Goal: Task Accomplishment & Management: Manage account settings

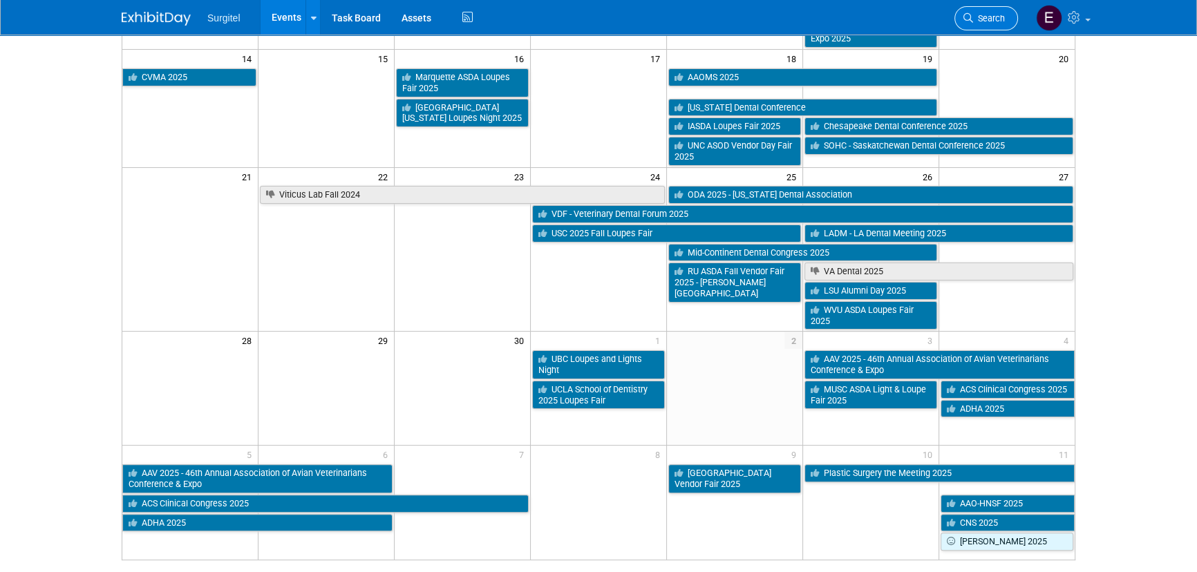
click at [1002, 10] on link "Search" at bounding box center [986, 18] width 64 height 24
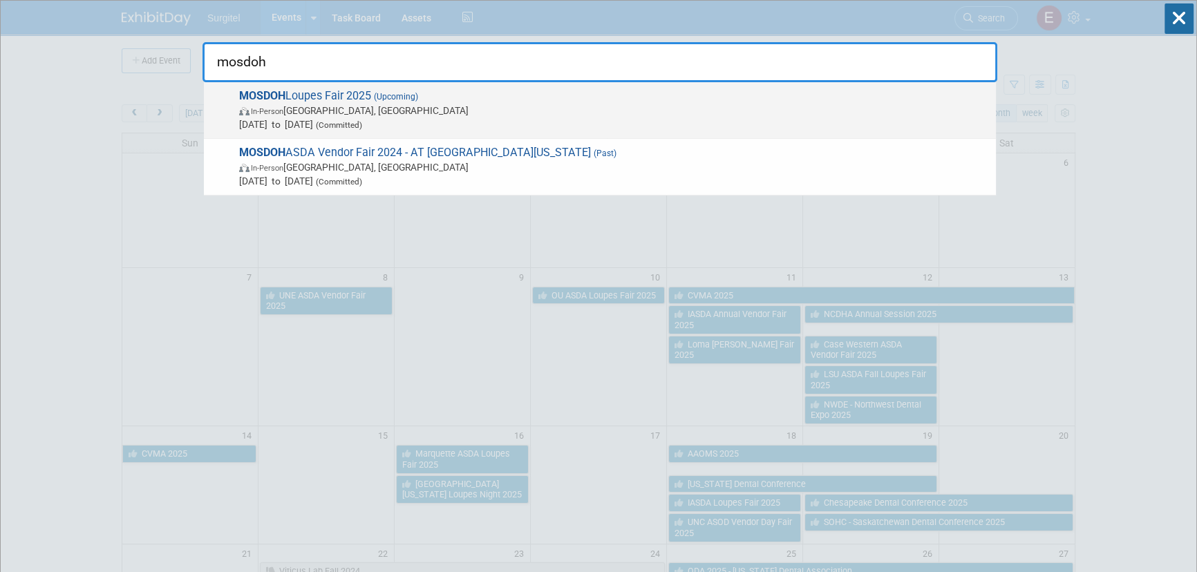
type input "mosdoh"
click at [317, 119] on span "Nov 19, 2025 to Nov 19, 2025 (Committed)" at bounding box center [614, 124] width 750 height 14
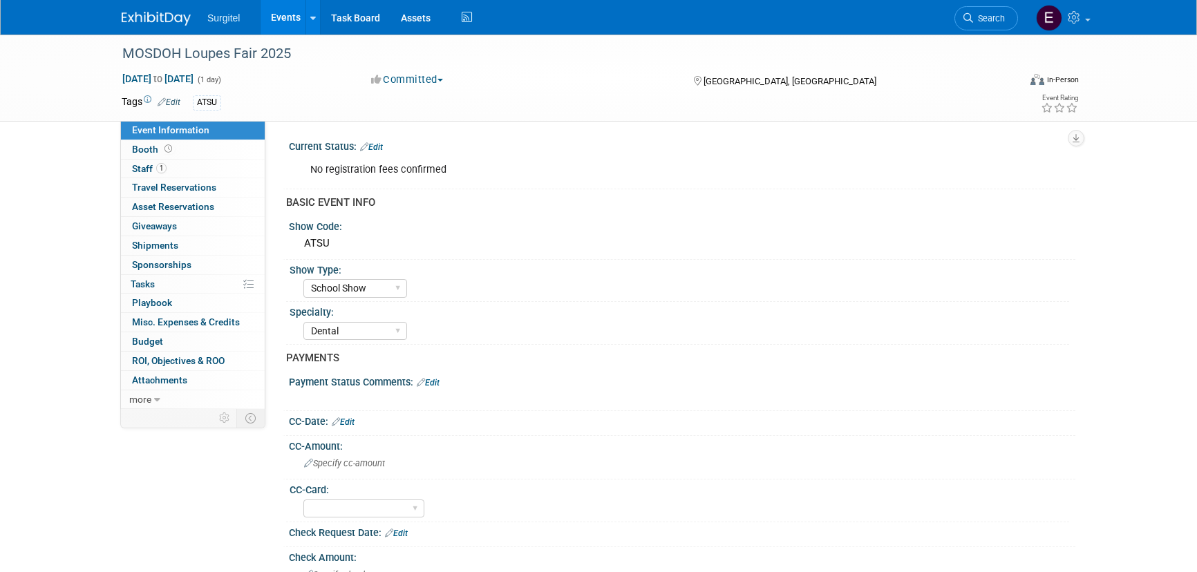
select select "School Show"
select select "Dental"
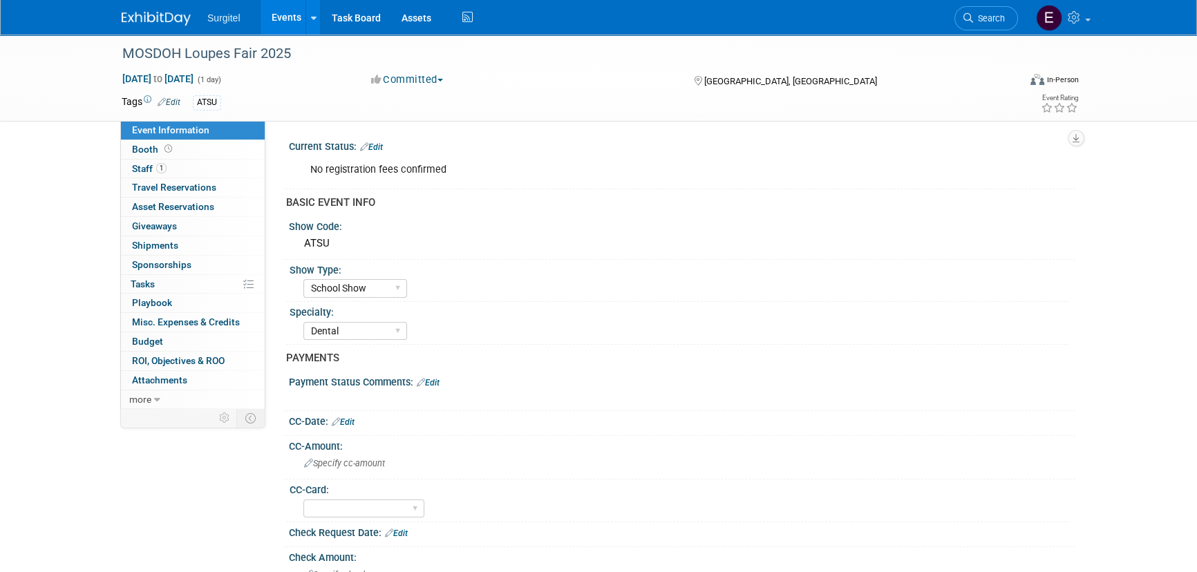
click at [294, 20] on link "Events" at bounding box center [285, 17] width 50 height 35
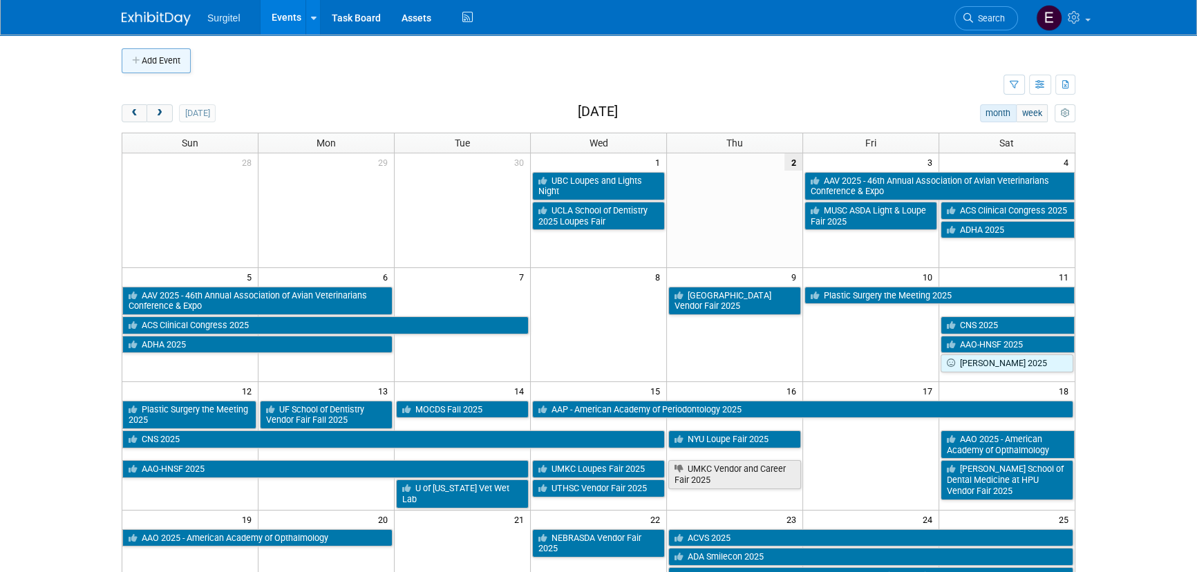
click at [163, 59] on button "Add Event" at bounding box center [156, 60] width 69 height 25
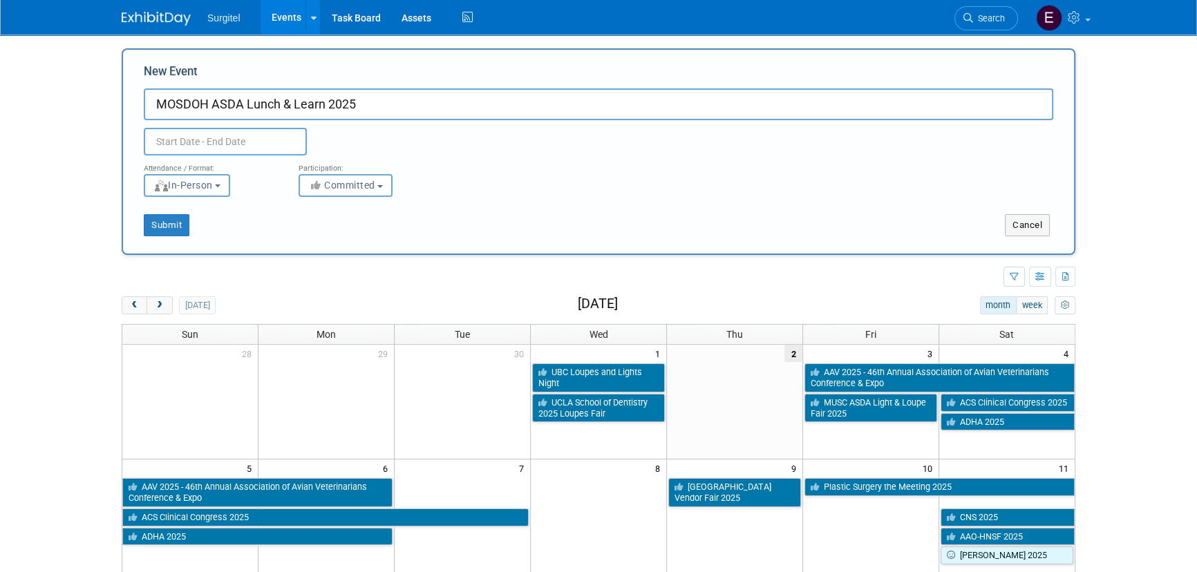
type input "MOSDOH ASDA Lunch & Learn 2025"
click at [243, 146] on input "text" at bounding box center [225, 142] width 163 height 28
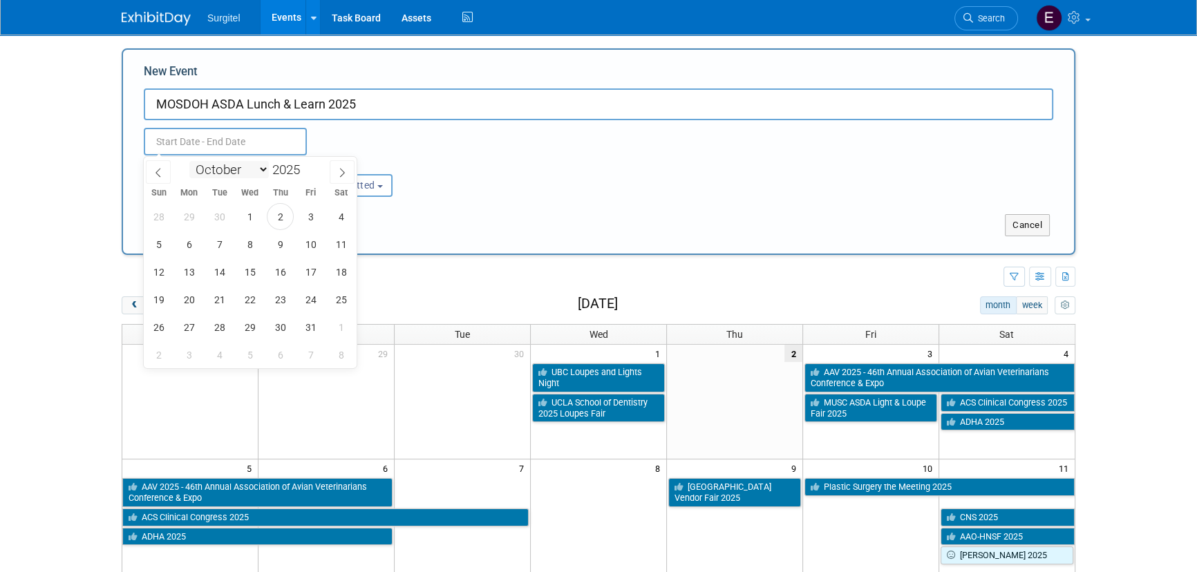
click at [245, 169] on select "January February March April May June July August September October November De…" at bounding box center [228, 169] width 79 height 17
select select "10"
click at [189, 161] on select "January February March April May June July August September October November De…" at bounding box center [228, 169] width 79 height 17
click at [257, 300] on span "19" at bounding box center [249, 299] width 27 height 27
type input "Nov 19, 2025 to Nov 19, 2025"
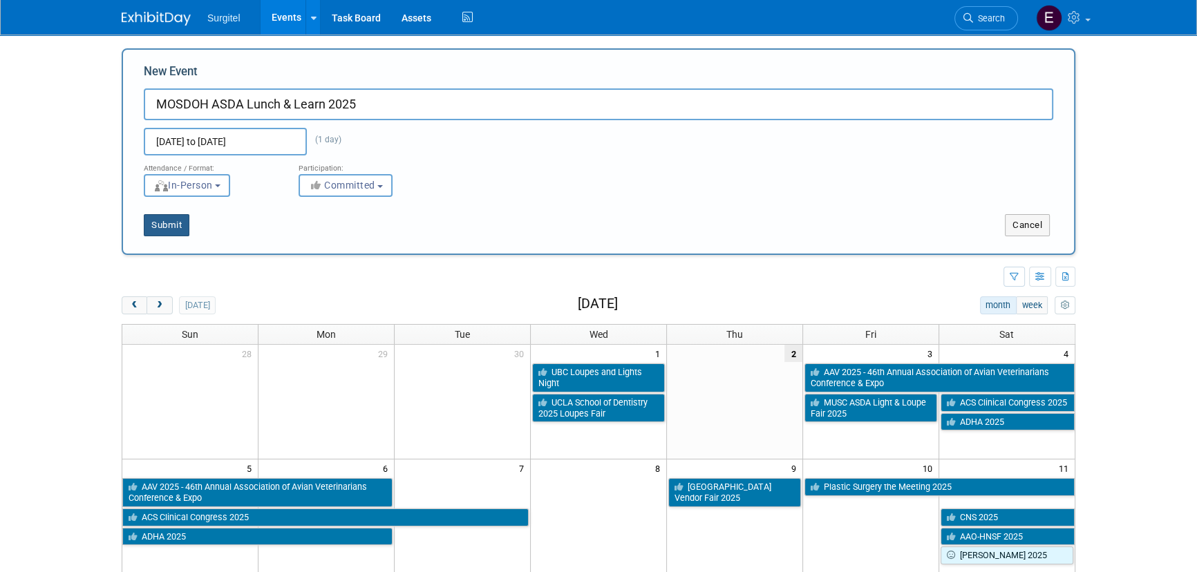
click at [184, 223] on button "Submit" at bounding box center [167, 225] width 46 height 22
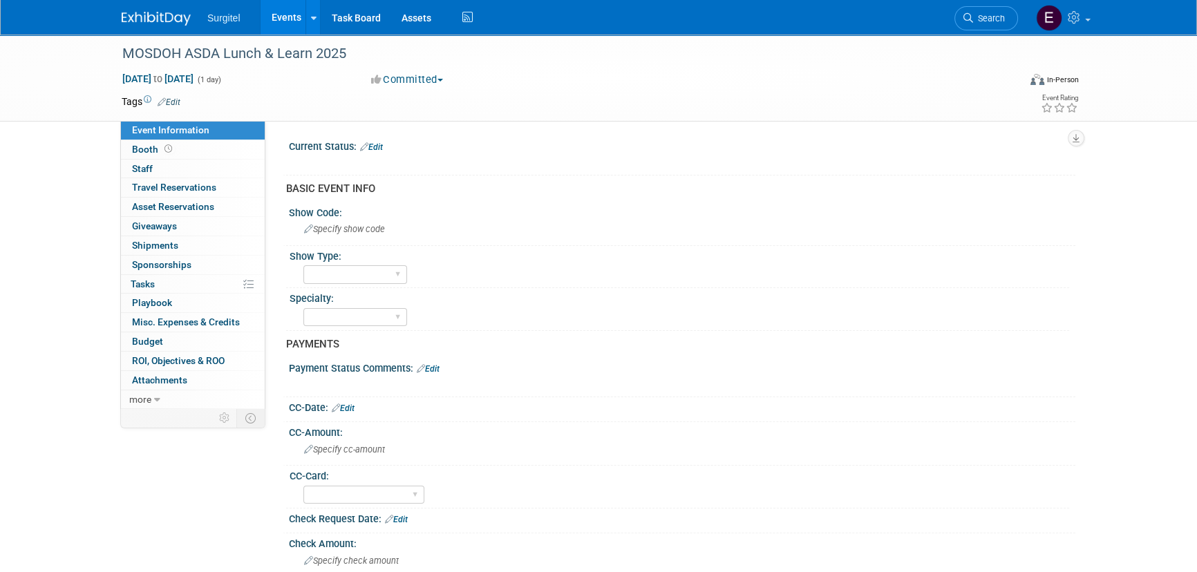
click at [176, 98] on link "Edit" at bounding box center [169, 102] width 23 height 10
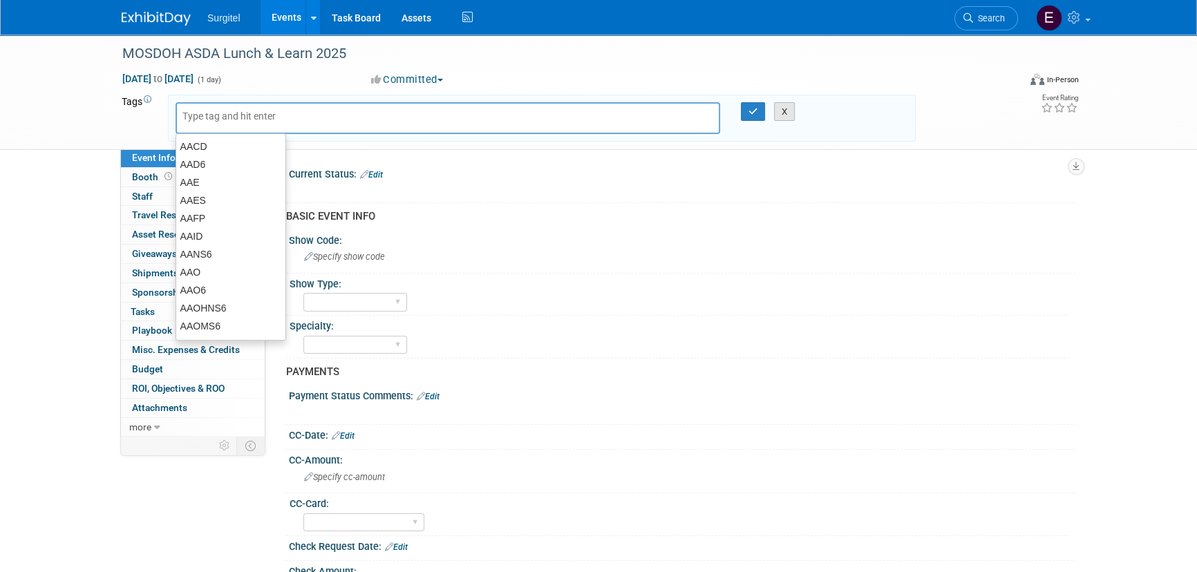
type input "U"
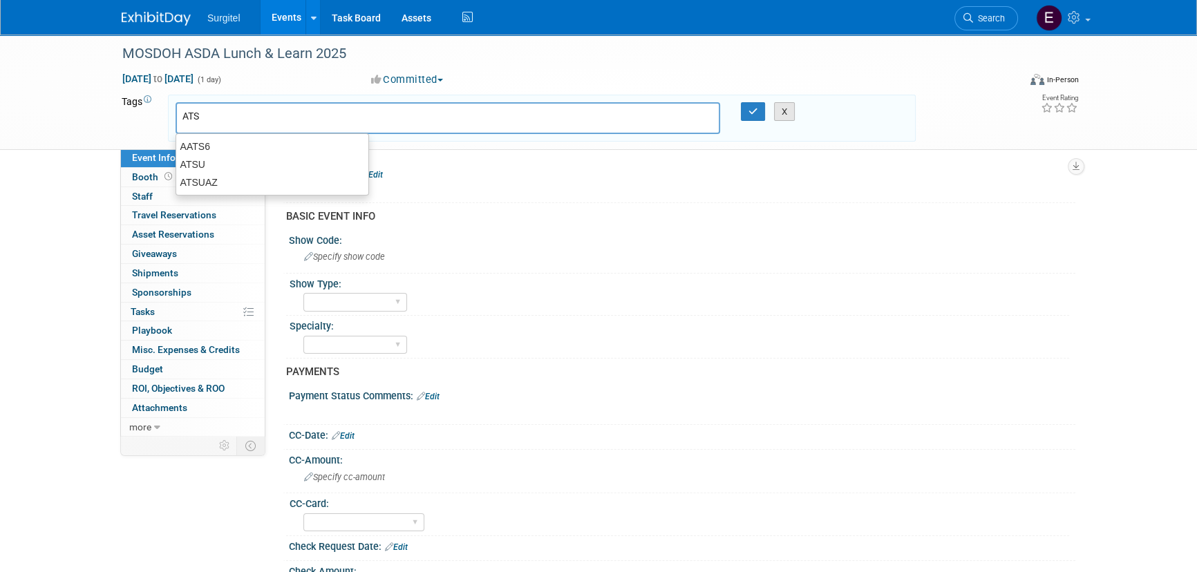
type input "ATSU"
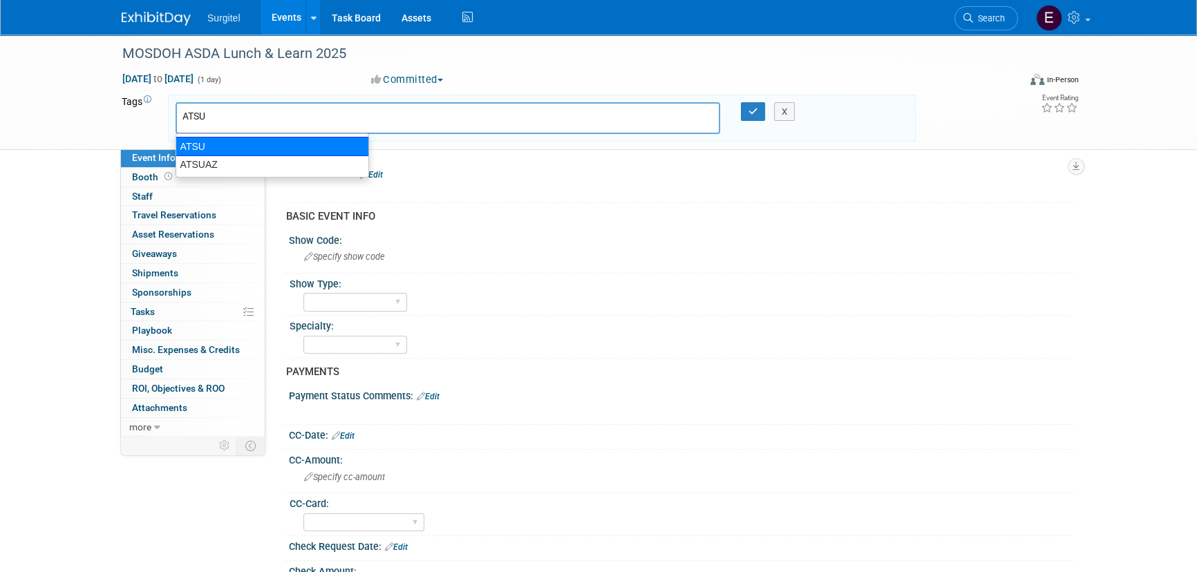
click at [307, 145] on div "ATSU" at bounding box center [271, 146] width 193 height 19
type input "ATSU"
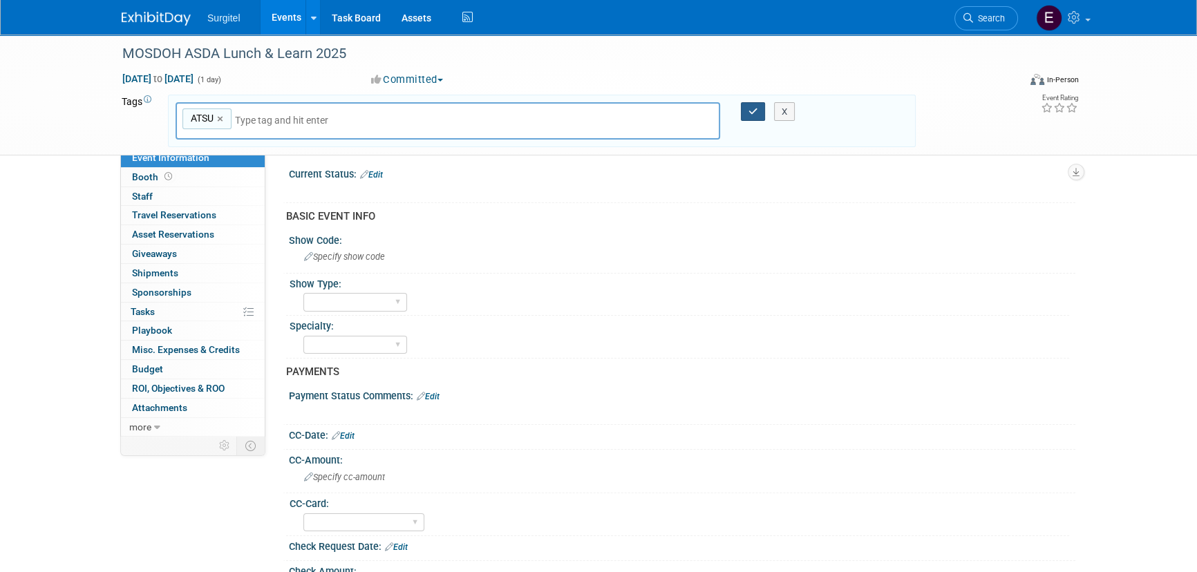
click at [756, 108] on icon "button" at bounding box center [753, 111] width 10 height 9
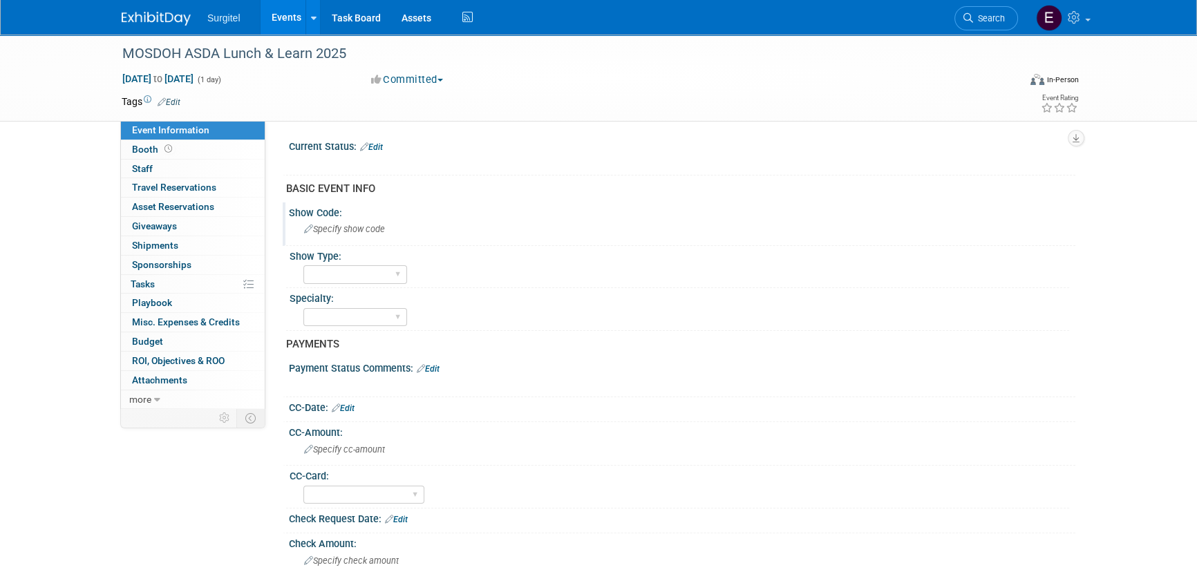
click at [349, 229] on span "Specify show code" at bounding box center [344, 229] width 81 height 10
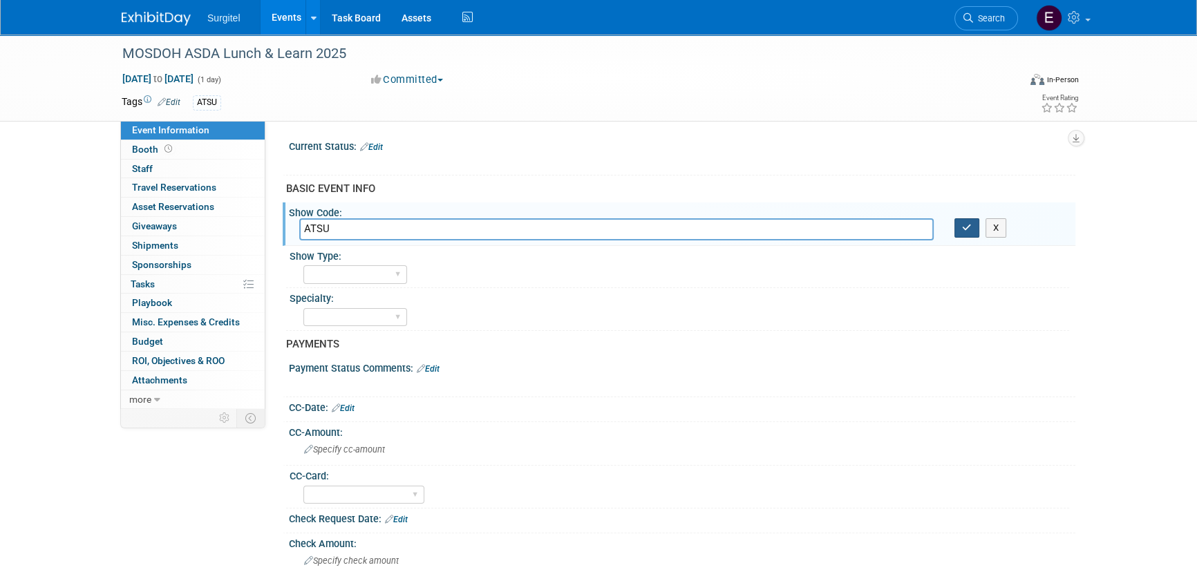
type input "ATSU"
click at [967, 225] on icon "button" at bounding box center [967, 227] width 10 height 9
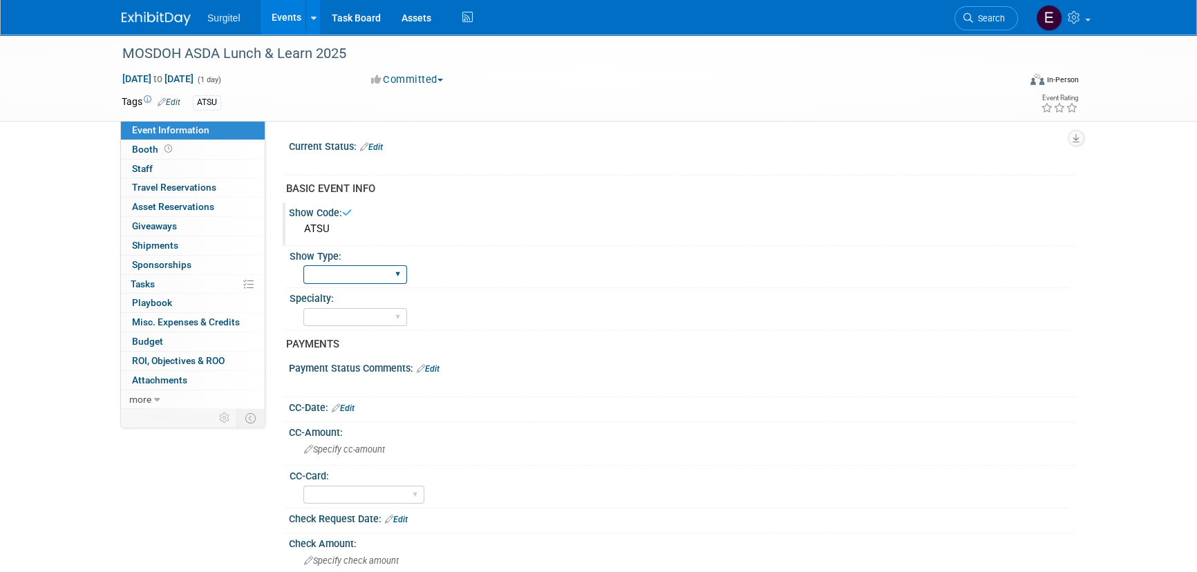
click at [334, 267] on select "School Show Trade Show Wet Lab CE Course Lunch and Learn" at bounding box center [355, 274] width 104 height 19
select select "Lunch and Learn"
click at [303, 265] on select "School Show Trade Show Wet Lab CE Course Lunch and Learn" at bounding box center [355, 274] width 104 height 19
click at [350, 314] on select "Dental Hygiene Medical Veterinarian Other" at bounding box center [355, 317] width 104 height 19
select select "Dental"
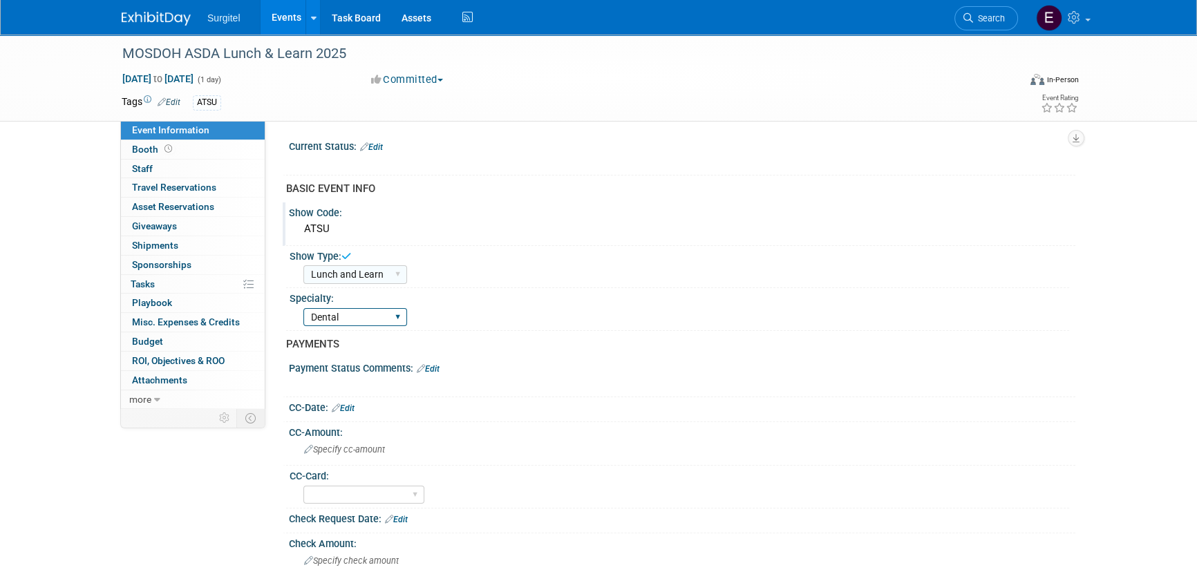
click at [303, 308] on select "Dental Hygiene Medical Veterinarian Other" at bounding box center [355, 317] width 104 height 19
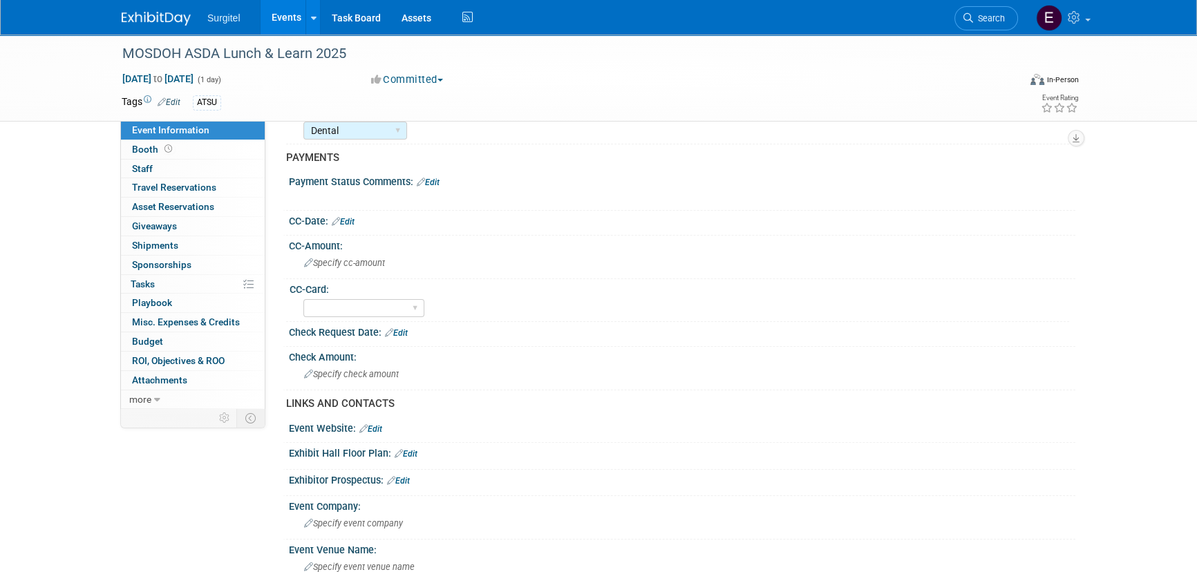
scroll to position [188, 0]
click at [401, 327] on link "Edit" at bounding box center [396, 332] width 23 height 10
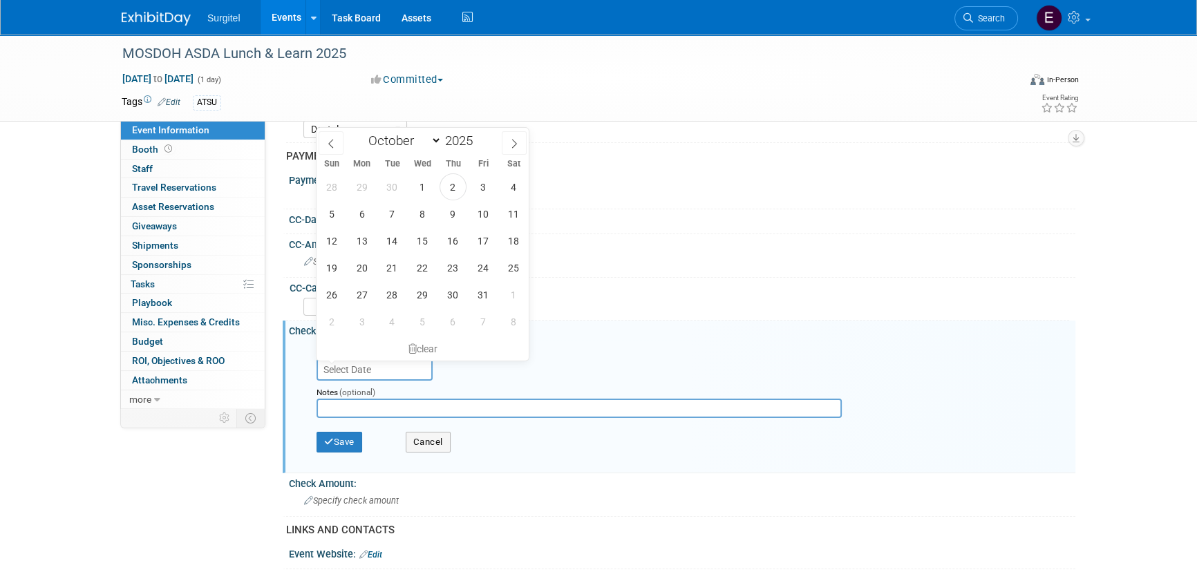
click at [378, 372] on input "text" at bounding box center [374, 370] width 116 height 22
click at [453, 192] on span "2" at bounding box center [452, 186] width 27 height 27
type input "Oct 2, 2025"
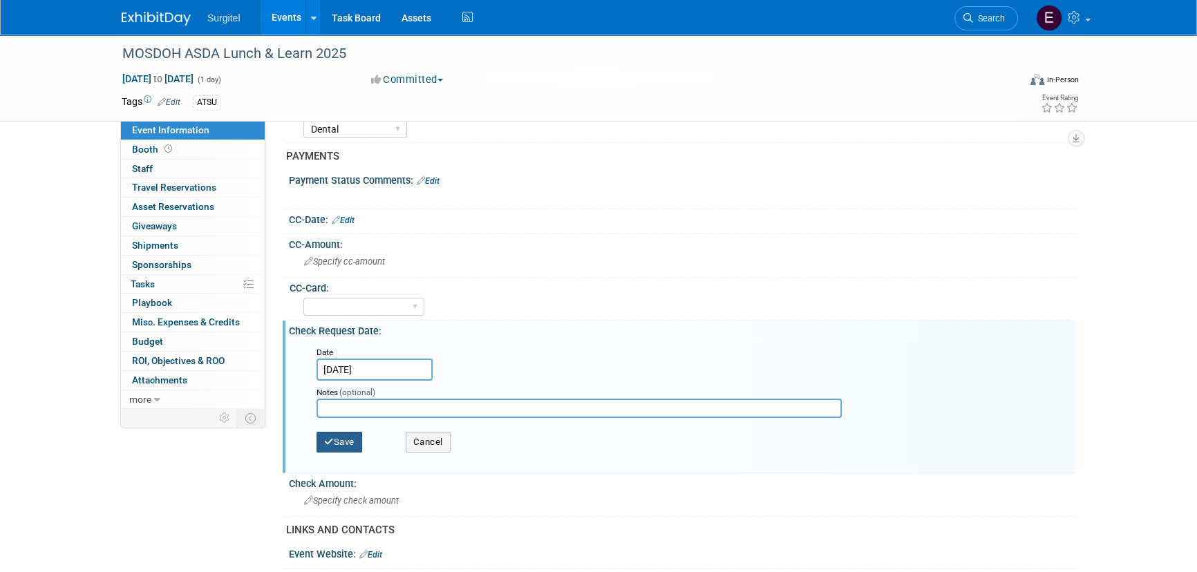
click at [343, 446] on button "Save" at bounding box center [339, 442] width 46 height 21
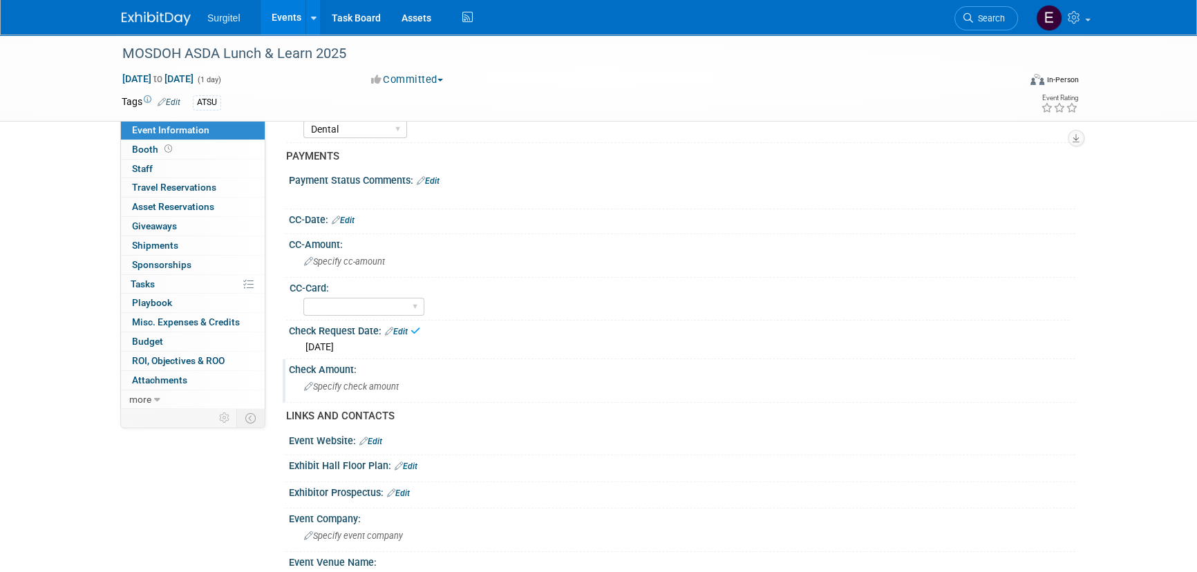
click at [361, 383] on span "Specify check amount" at bounding box center [351, 386] width 95 height 10
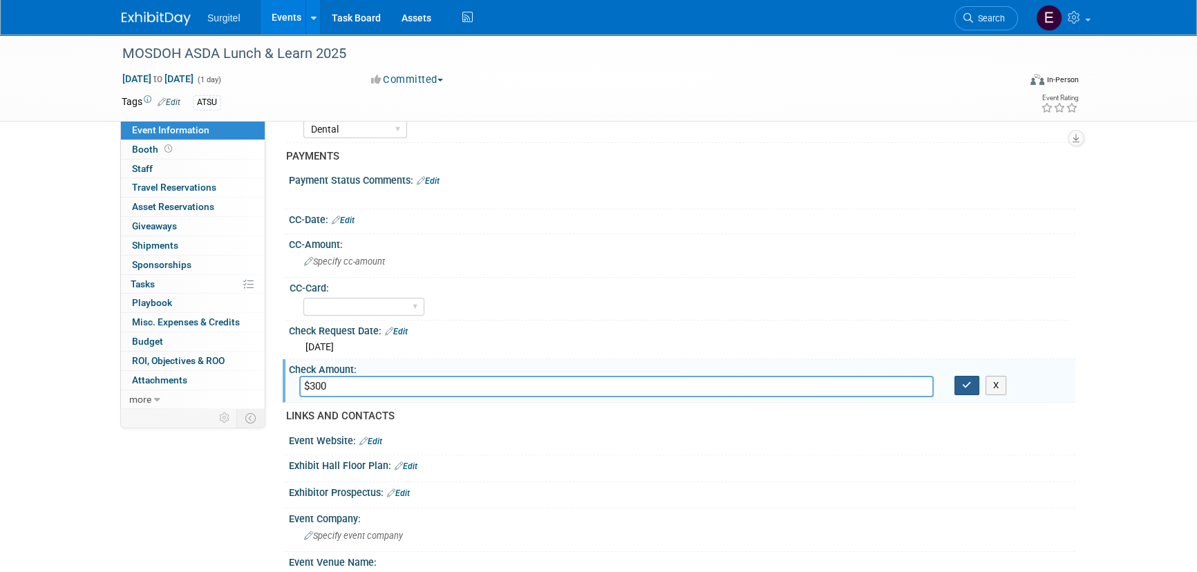
type input "$300"
click at [957, 380] on button "button" at bounding box center [966, 385] width 25 height 19
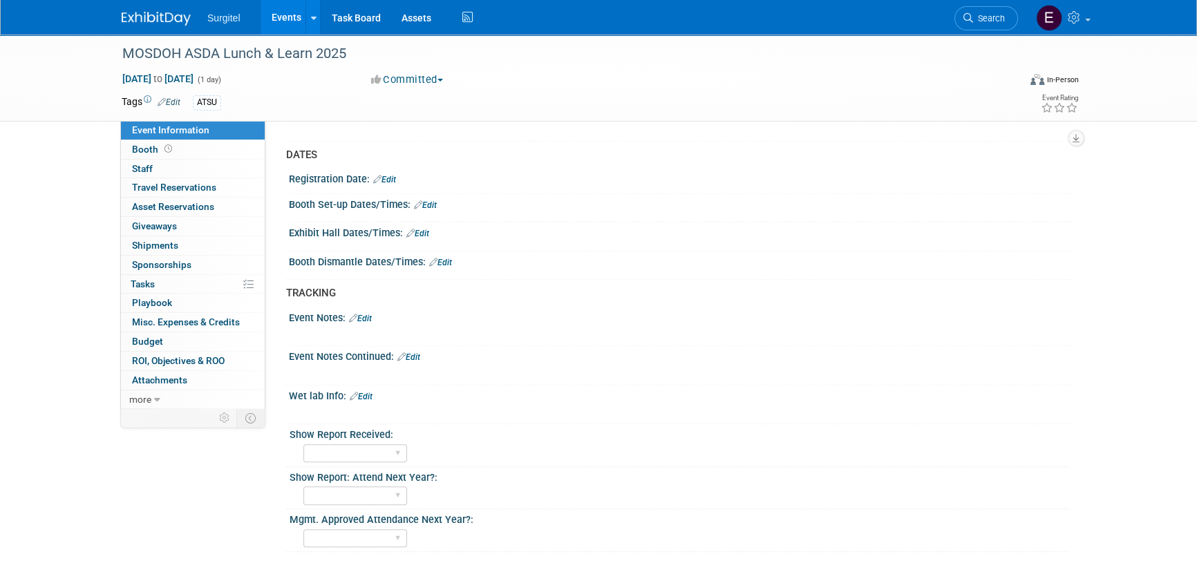
scroll to position [628, 0]
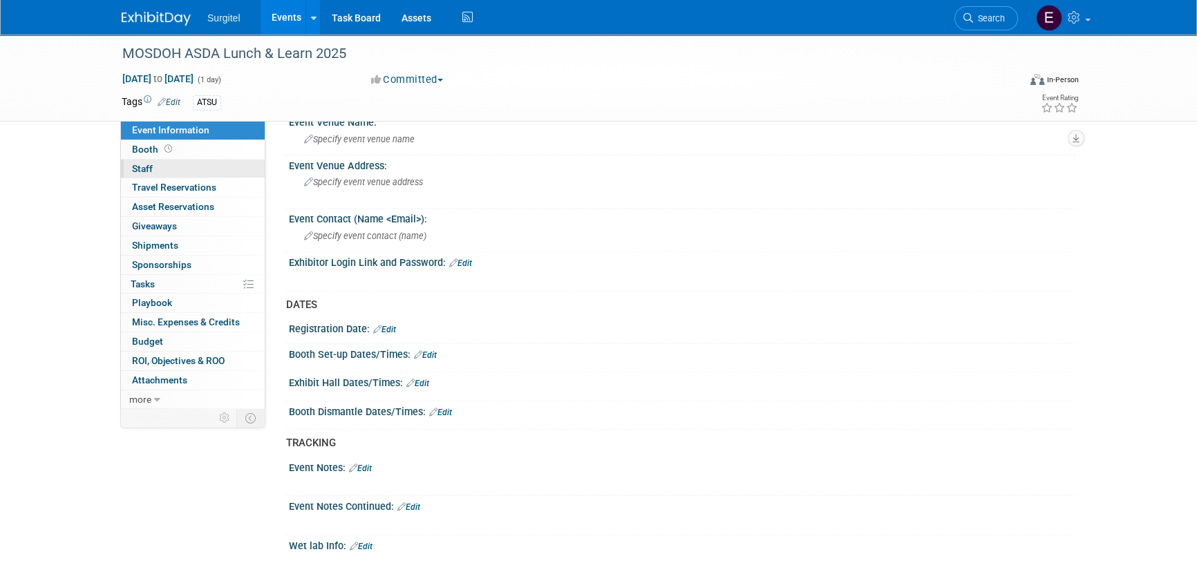
click at [183, 164] on link "0 Staff 0" at bounding box center [193, 169] width 144 height 19
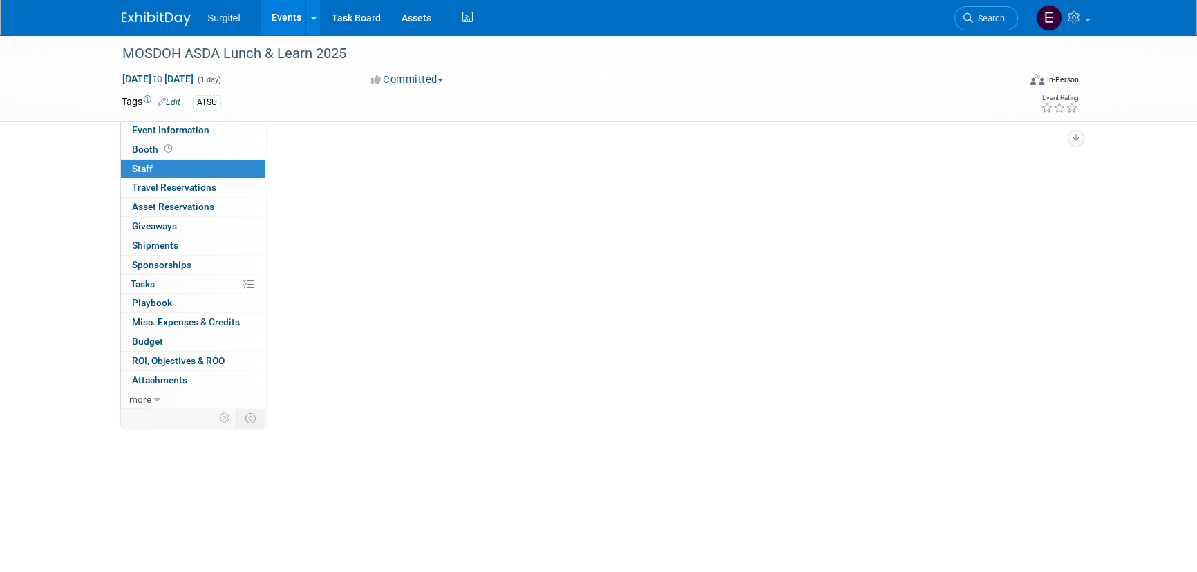
scroll to position [0, 0]
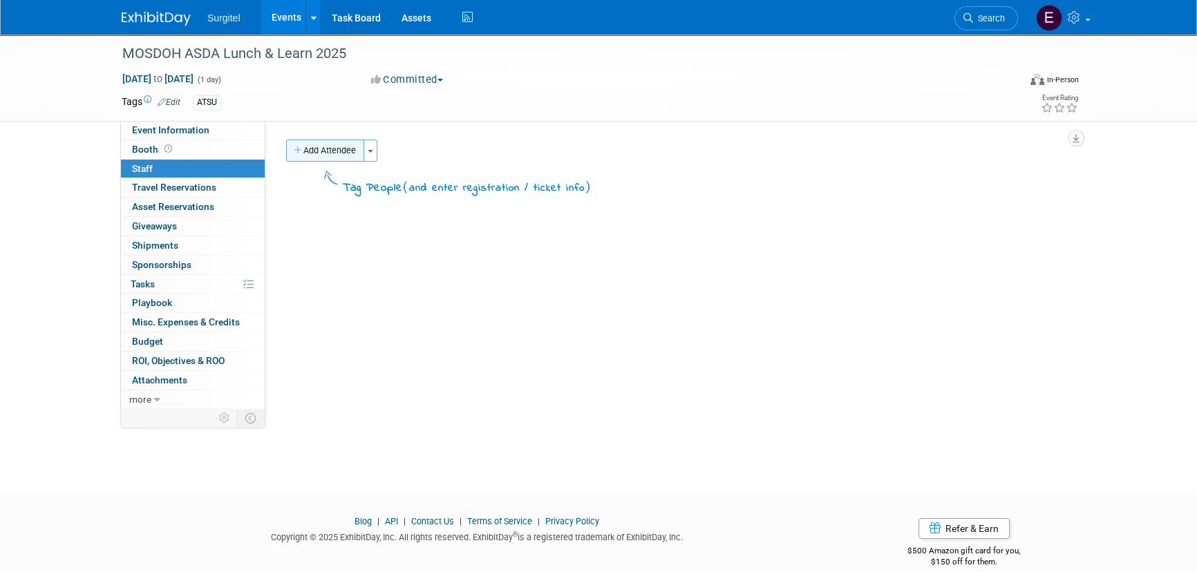
click at [292, 151] on button "Add Attendee" at bounding box center [325, 151] width 78 height 22
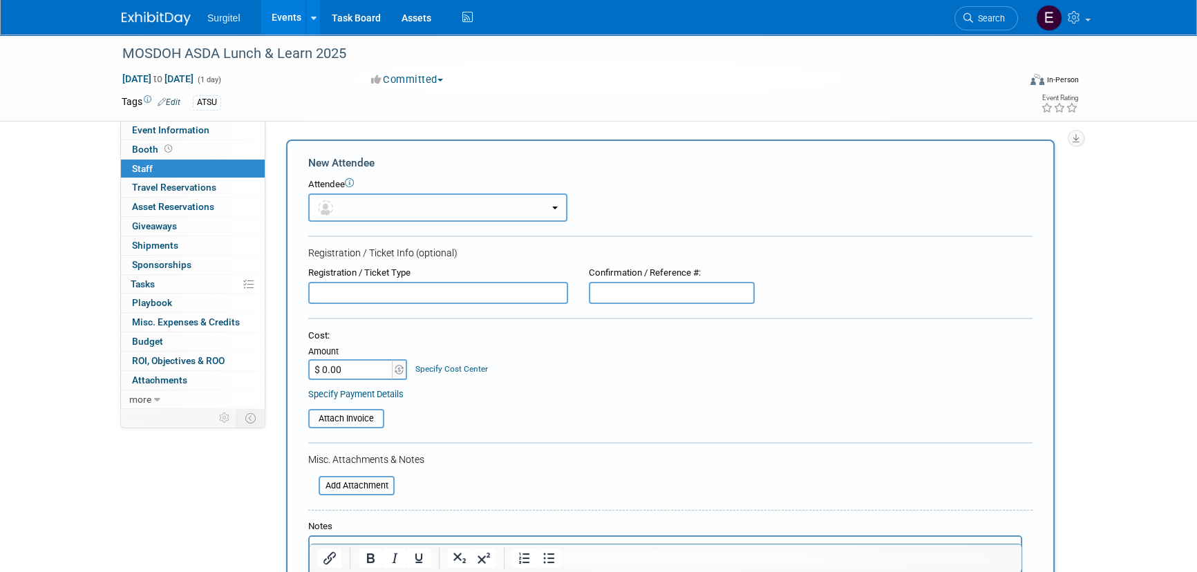
click at [386, 202] on button "button" at bounding box center [437, 207] width 259 height 28
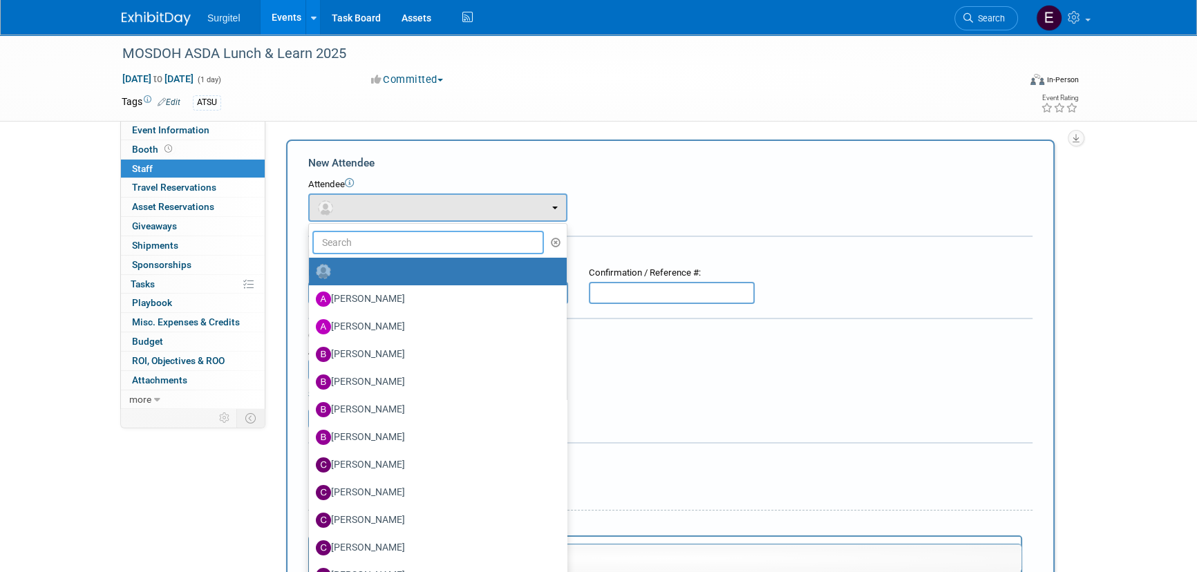
click at [389, 238] on input "text" at bounding box center [427, 242] width 231 height 23
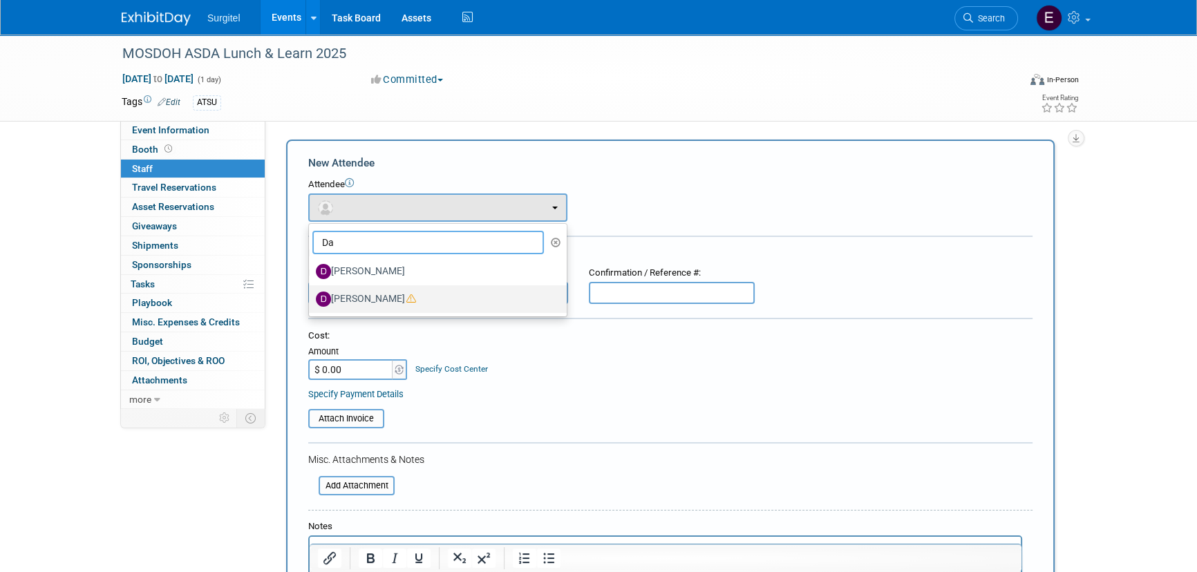
type input "Da"
click at [406, 294] on icon at bounding box center [411, 299] width 10 height 10
click at [311, 294] on input "[PERSON_NAME]" at bounding box center [306, 297] width 9 height 9
select select "1ac71c61-af79-4874-ab65-dabcda0a9372"
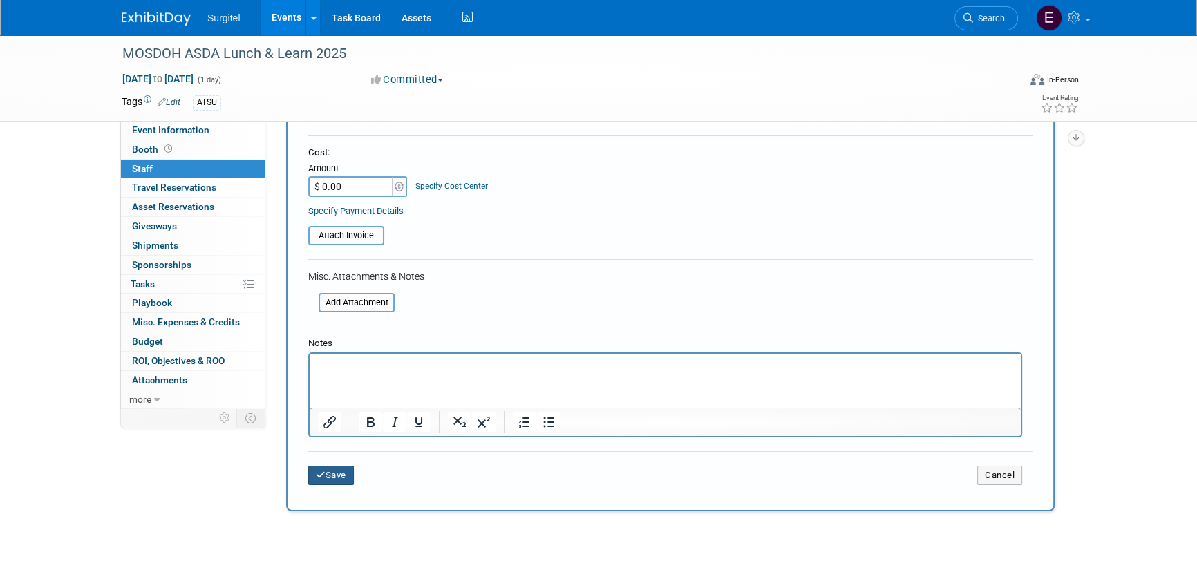
click at [337, 469] on button "Save" at bounding box center [331, 475] width 46 height 19
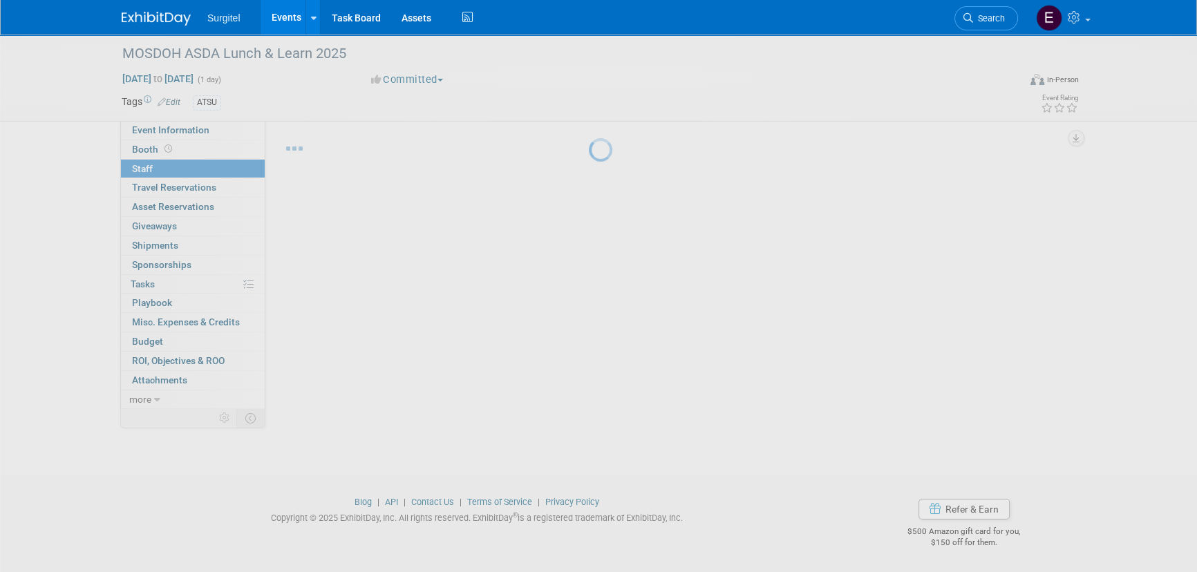
scroll to position [19, 0]
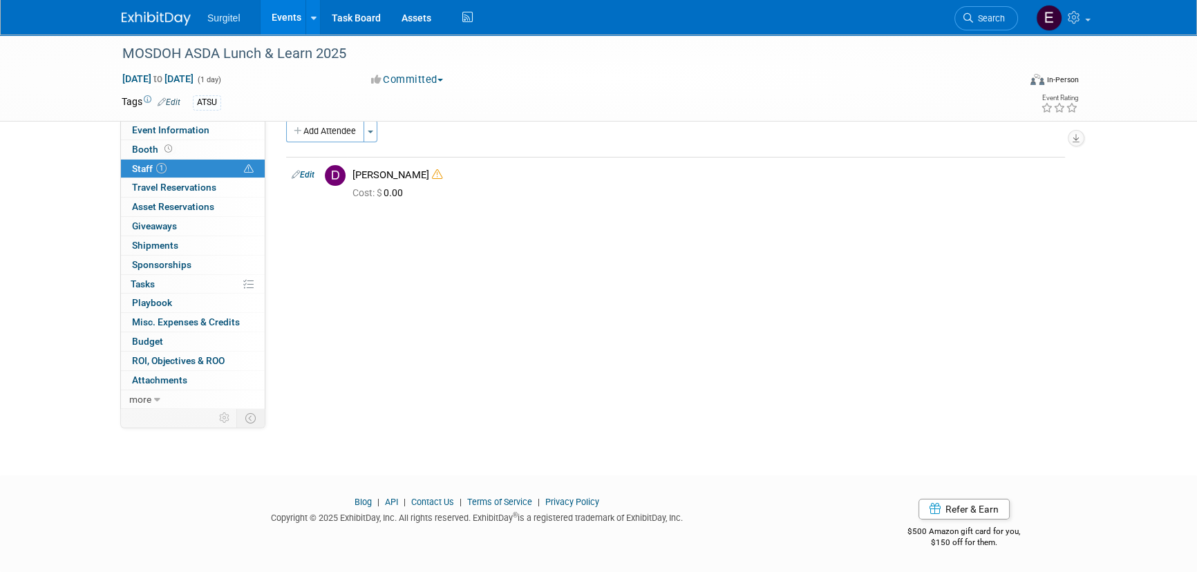
click at [280, 13] on link "Events" at bounding box center [285, 17] width 50 height 35
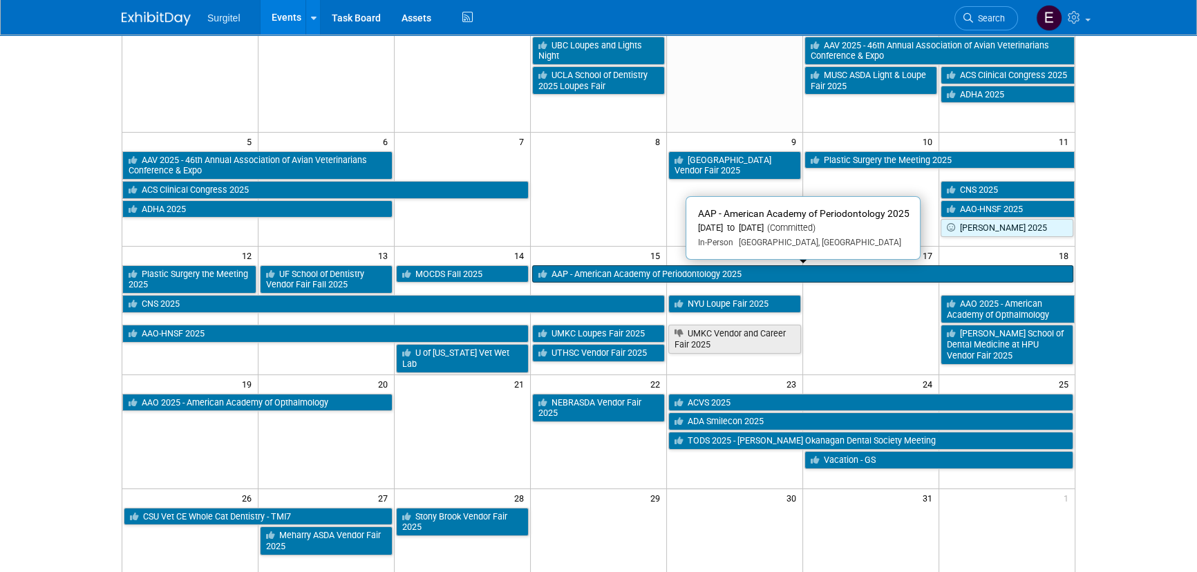
scroll to position [62, 0]
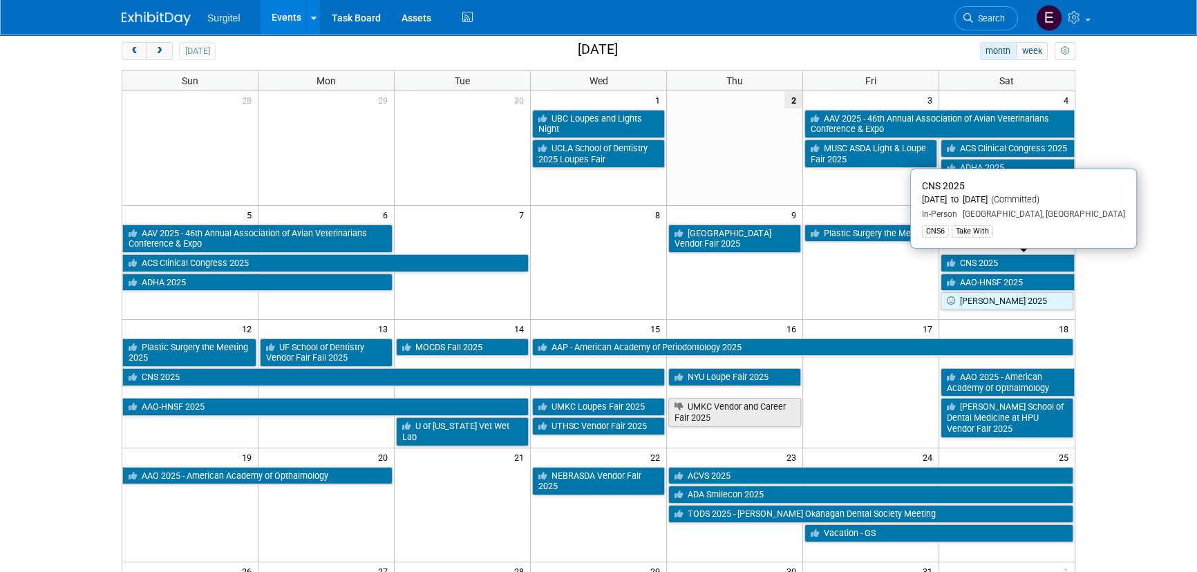
click at [1002, 260] on link "CNS 2025" at bounding box center [1007, 263] width 134 height 18
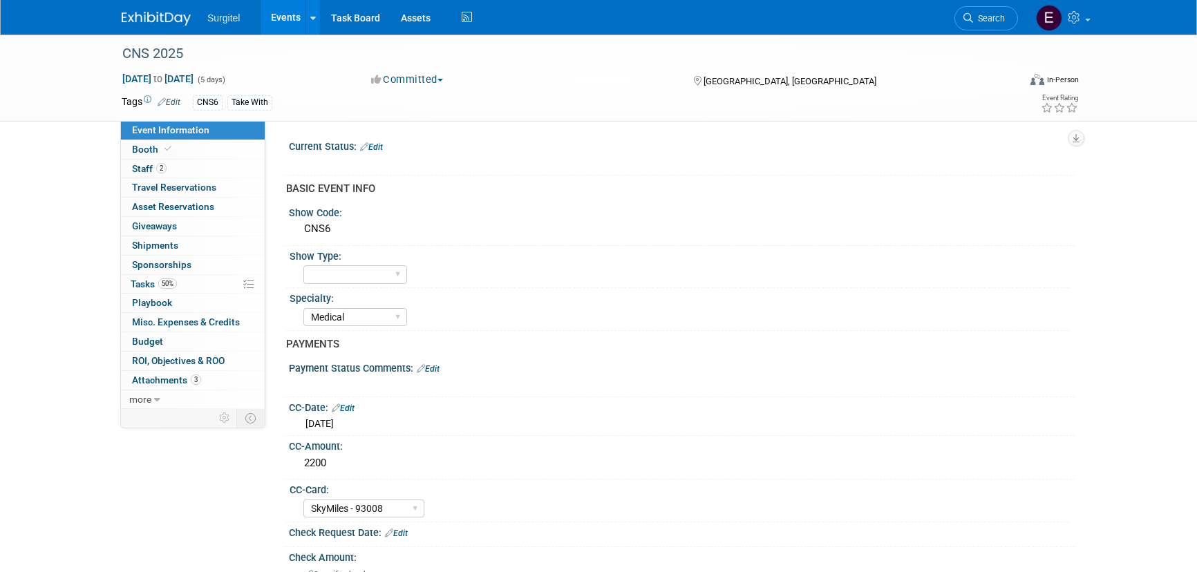
select select "Medical"
select select "SkyMiles - 93008"
select select "No"
